Goal: Task Accomplishment & Management: Use online tool/utility

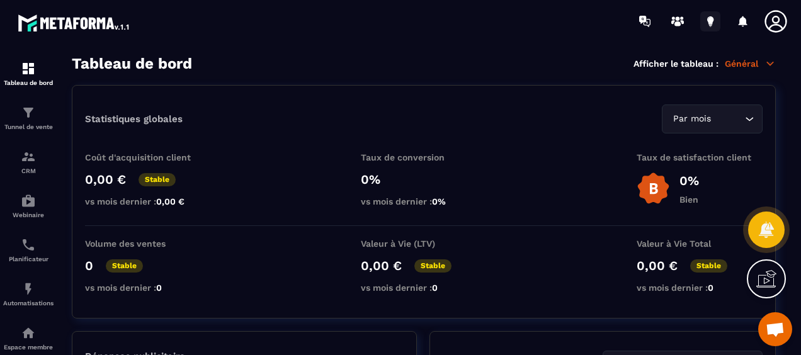
click at [712, 18] on icon at bounding box center [710, 20] width 6 height 8
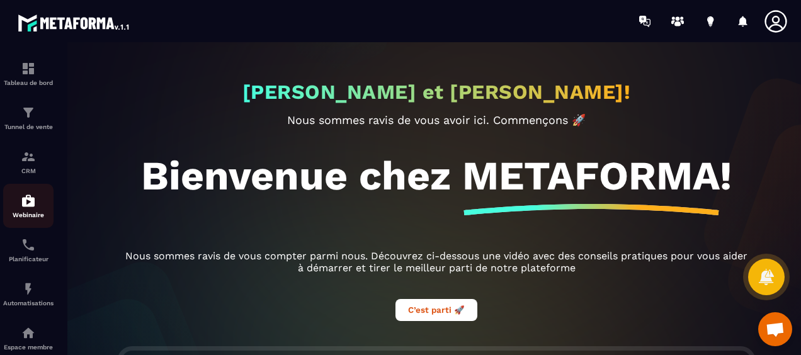
click at [26, 208] on img at bounding box center [28, 200] width 15 height 15
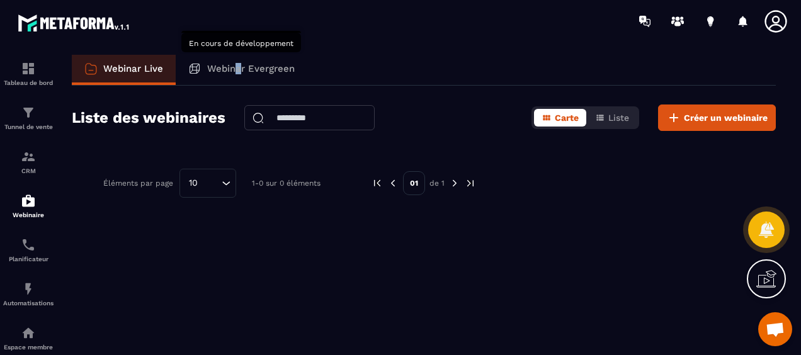
click at [238, 72] on p "Webinar Evergreen" at bounding box center [251, 68] width 88 height 11
drag, startPoint x: 238, startPoint y: 72, endPoint x: 215, endPoint y: 74, distance: 22.8
click at [215, 74] on p "Webinar Evergreen" at bounding box center [251, 68] width 88 height 11
click at [199, 63] on icon at bounding box center [194, 68] width 13 height 13
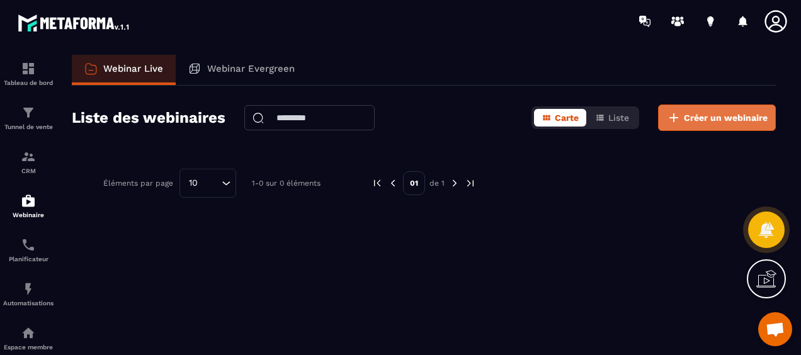
click at [706, 117] on span "Créer un webinaire" at bounding box center [726, 117] width 84 height 13
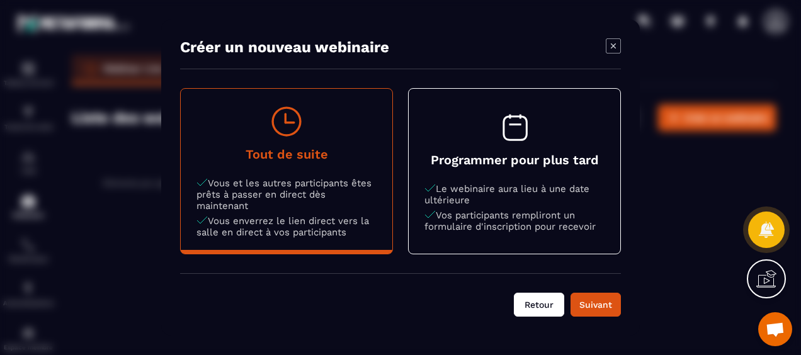
click at [532, 300] on button "Retour" at bounding box center [539, 305] width 50 height 24
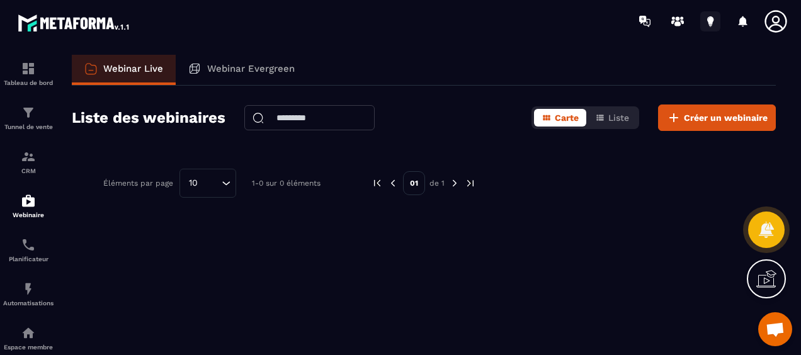
click at [708, 19] on icon at bounding box center [710, 20] width 6 height 8
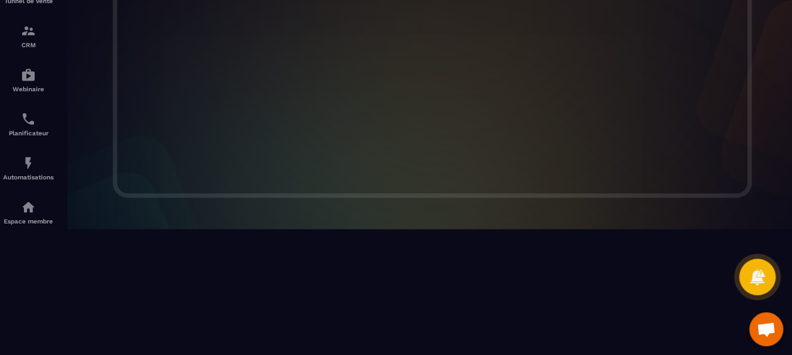
scroll to position [148, 0]
